Goal: Navigation & Orientation: Find specific page/section

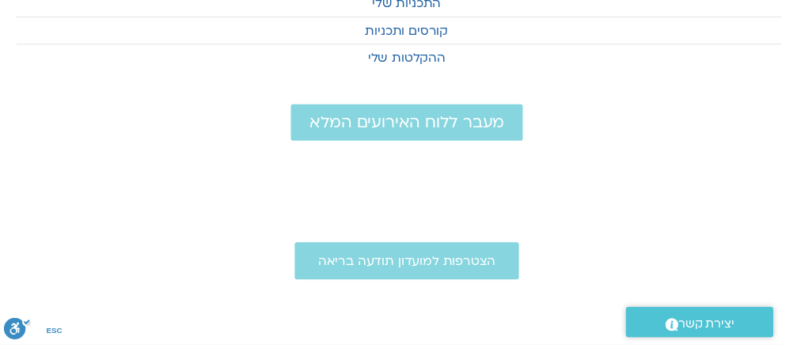
scroll to position [0, -16]
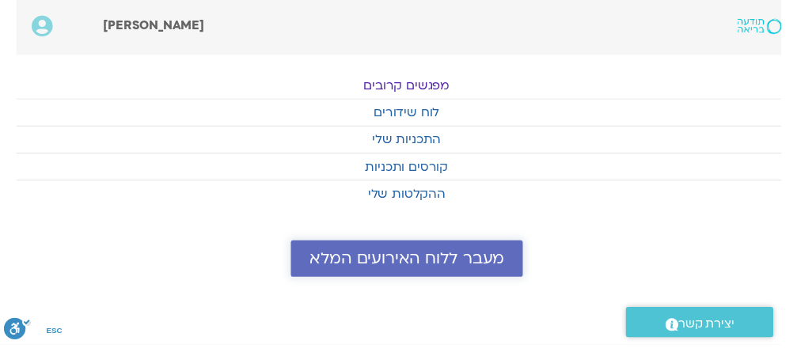
click at [447, 271] on span "מעבר ללוח האירועים המלא" at bounding box center [415, 264] width 199 height 18
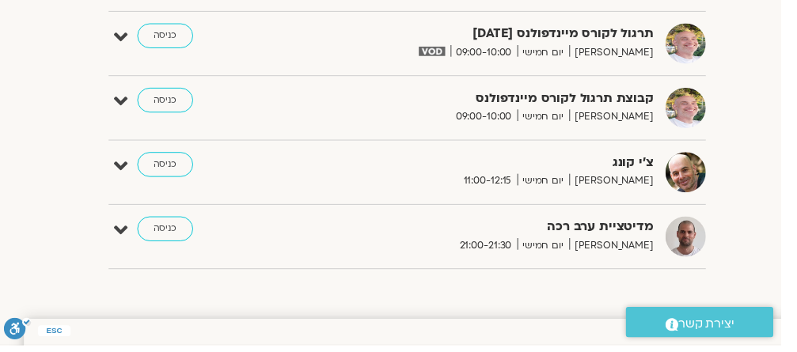
scroll to position [666, -16]
click at [167, 225] on link "כניסה" at bounding box center [168, 232] width 57 height 25
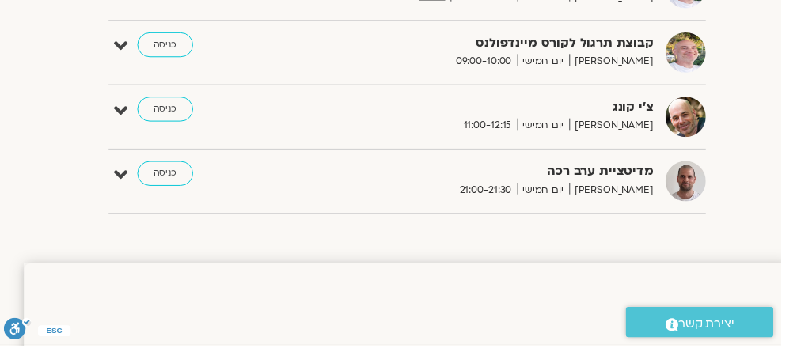
scroll to position [733, -16]
